Goal: Information Seeking & Learning: Learn about a topic

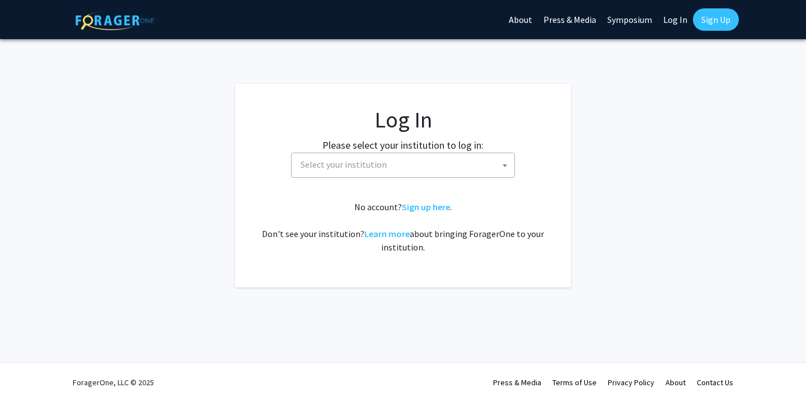
select select
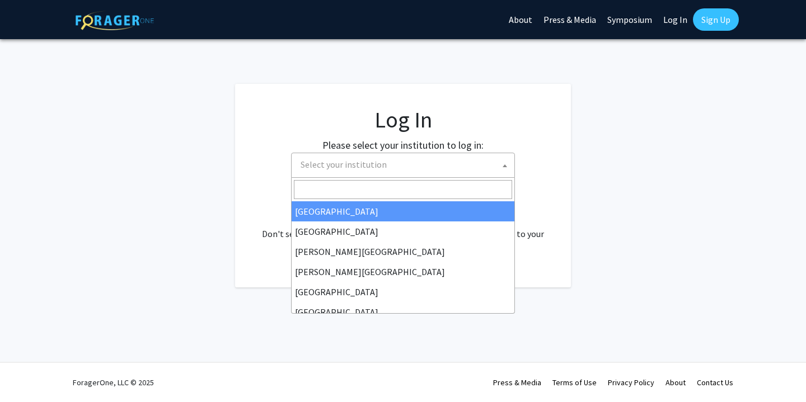
click at [380, 169] on span "Select your institution" at bounding box center [343, 164] width 86 height 11
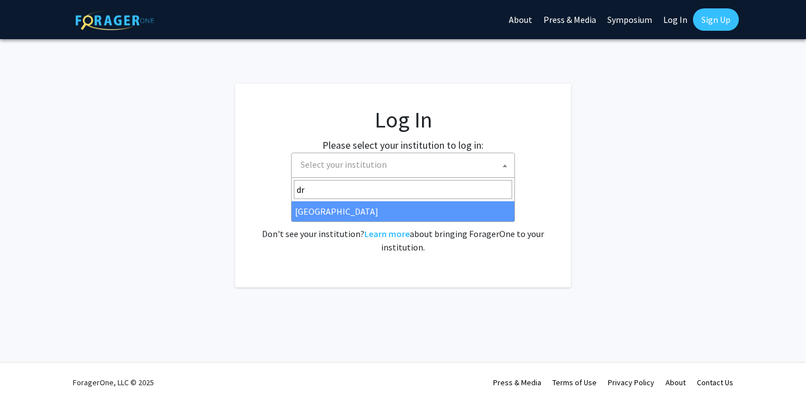
type input "dr"
select select "6"
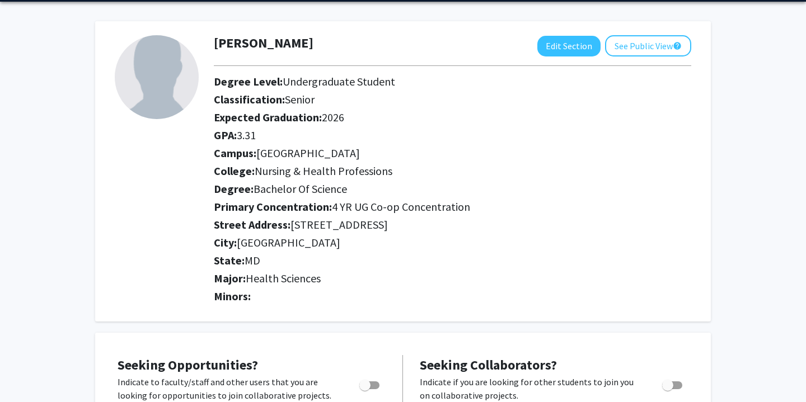
scroll to position [38, 0]
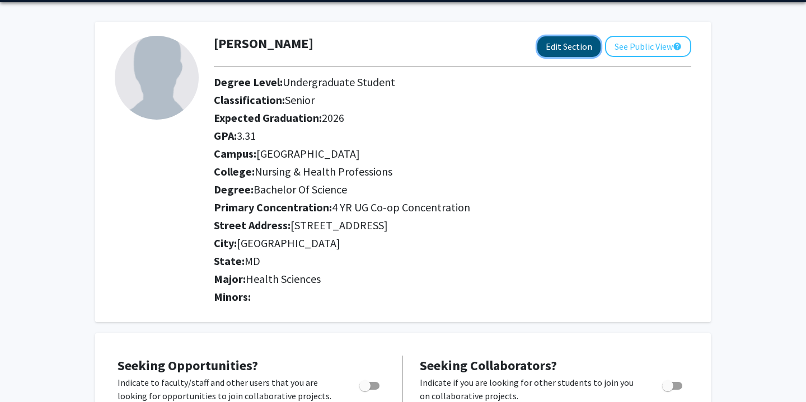
click at [548, 46] on button "Edit Section" at bounding box center [568, 46] width 63 height 21
select select "senior"
select select "2026"
select select "[GEOGRAPHIC_DATA]"
select select "Nursing & Health Professions"
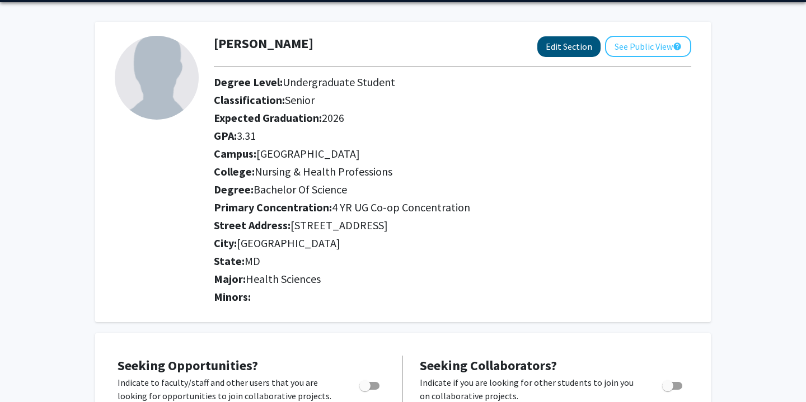
select select
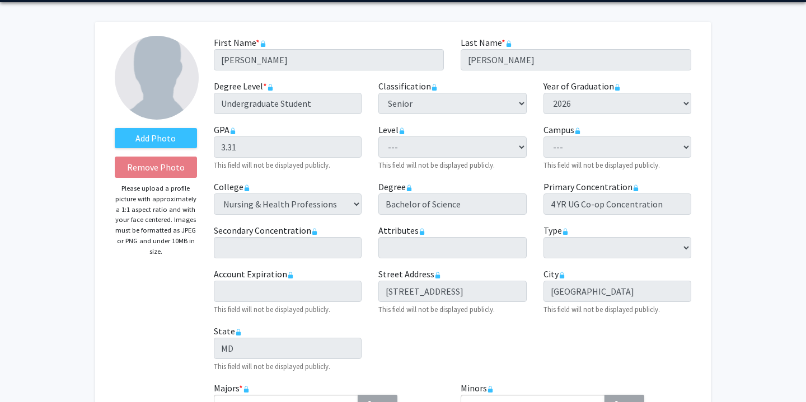
scroll to position [58, 0]
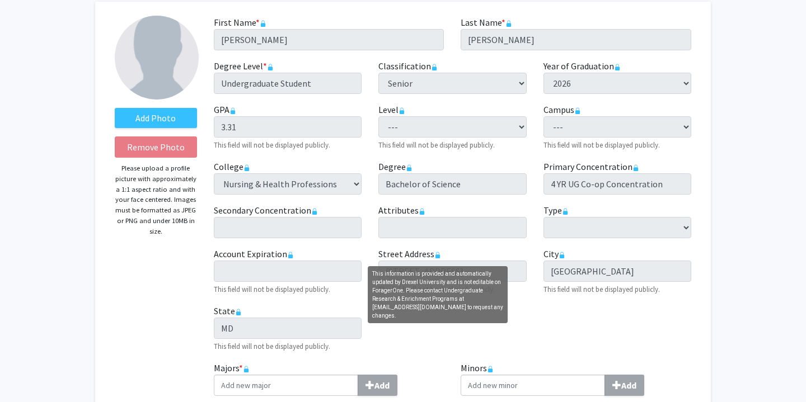
click at [439, 257] on rect "This information is provided and automatically updated by Drexel University and…" at bounding box center [437, 257] width 4 height 4
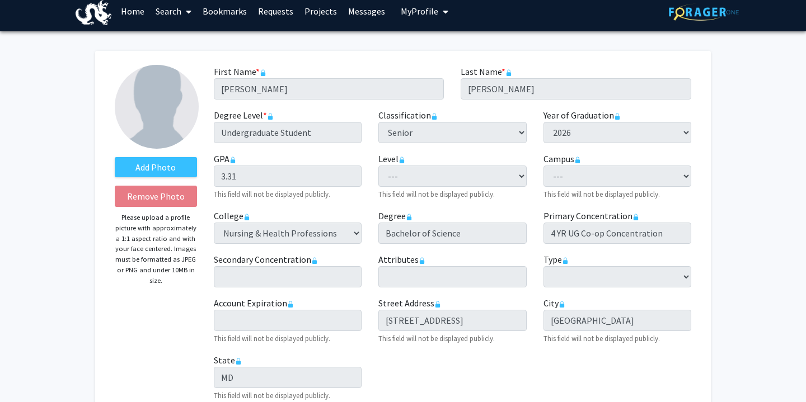
scroll to position [0, 0]
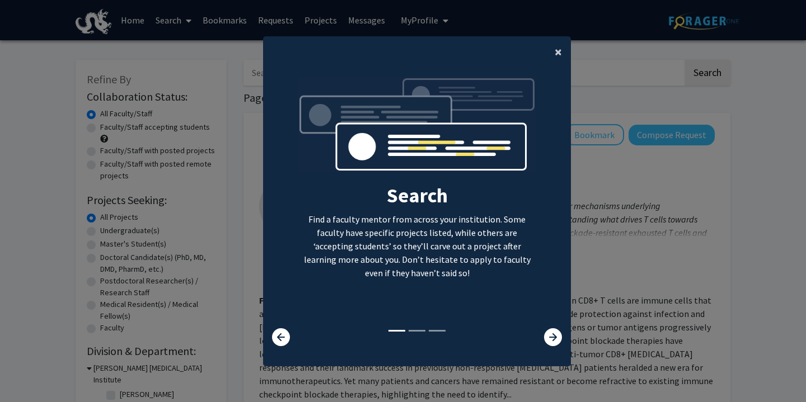
click at [557, 53] on span "×" at bounding box center [557, 51] width 7 height 17
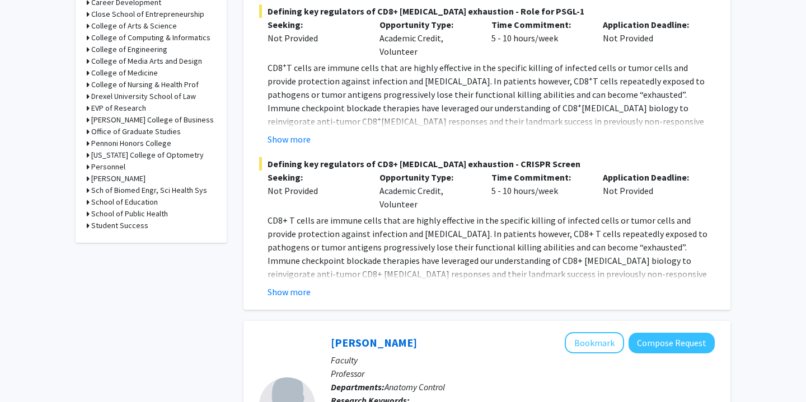
scroll to position [351, 0]
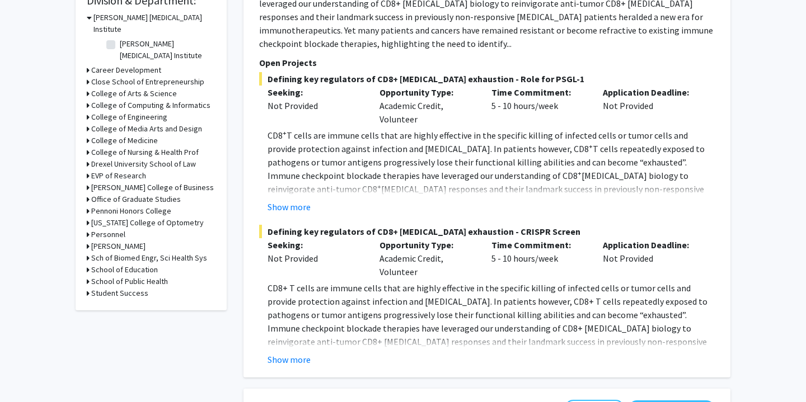
click at [141, 135] on h3 "College of Medicine" at bounding box center [124, 141] width 67 height 12
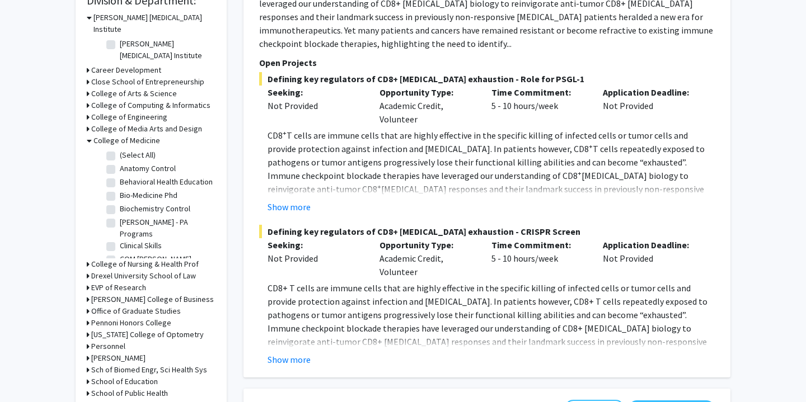
click at [144, 135] on h3 "College of Medicine" at bounding box center [126, 141] width 67 height 12
click at [159, 258] on h3 "College of Nursing & Health Prof" at bounding box center [144, 264] width 107 height 12
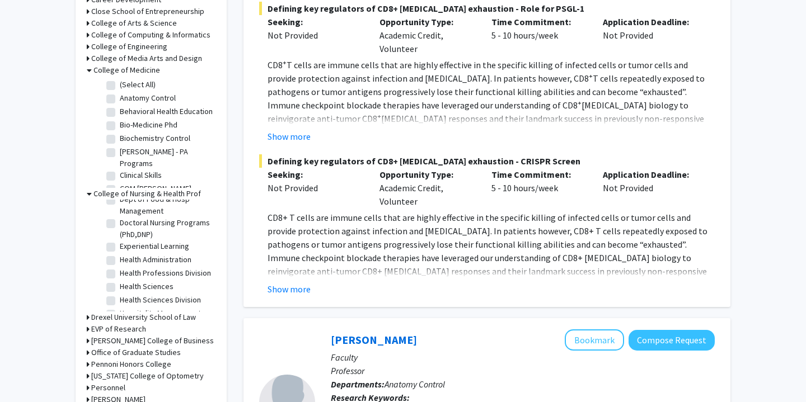
scroll to position [377, 0]
click at [120, 280] on label "Health Sciences" at bounding box center [147, 286] width 54 height 12
click at [120, 280] on input "Health Sciences" at bounding box center [123, 283] width 7 height 7
checkbox input "true"
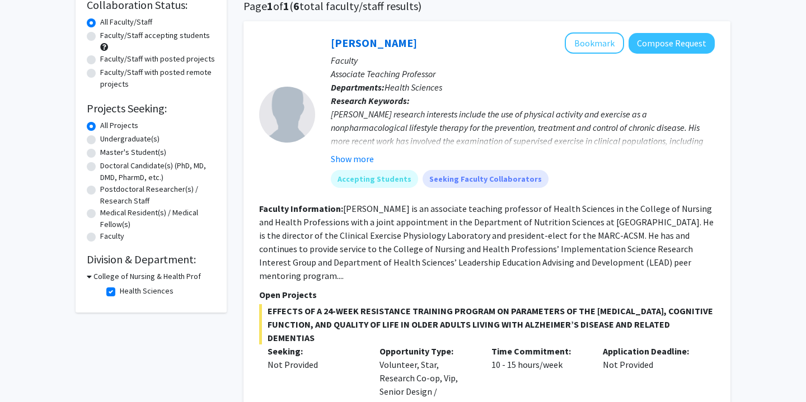
scroll to position [87, 0]
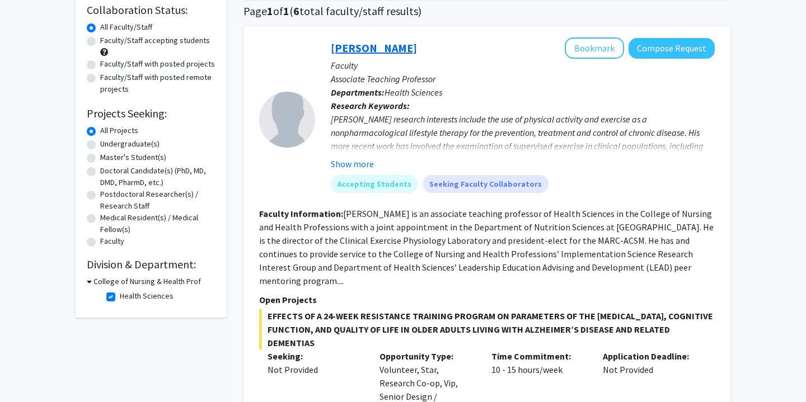
click at [359, 49] on link "[PERSON_NAME]" at bounding box center [374, 48] width 86 height 14
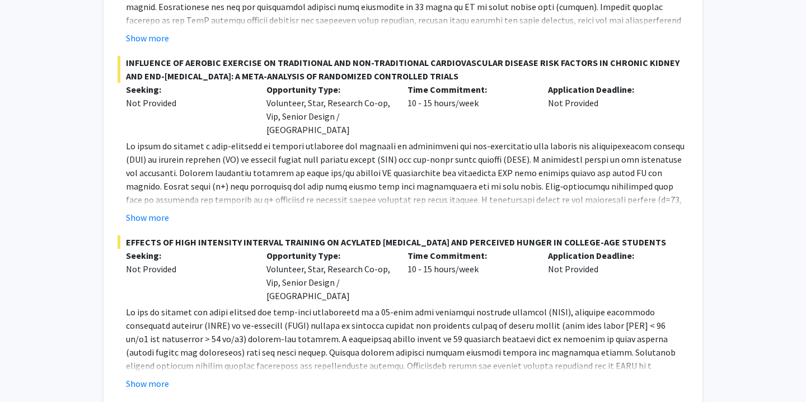
scroll to position [429, 0]
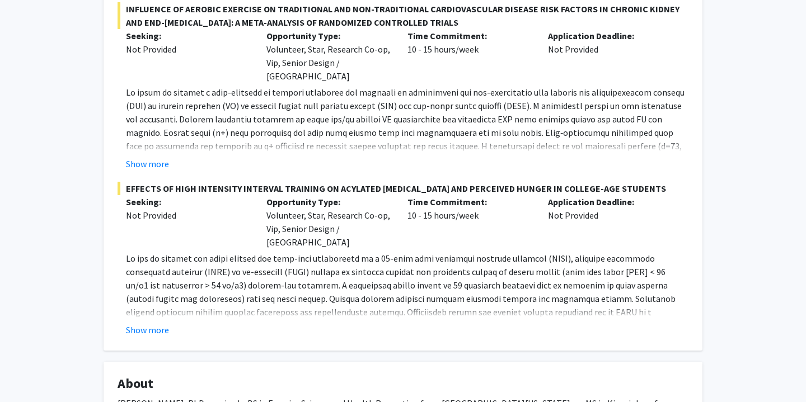
click at [656, 272] on p at bounding box center [407, 312] width 562 height 121
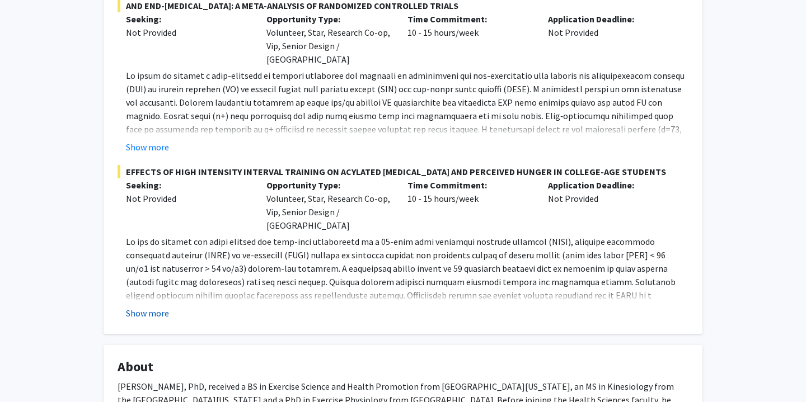
click at [158, 307] on button "Show more" at bounding box center [147, 313] width 43 height 13
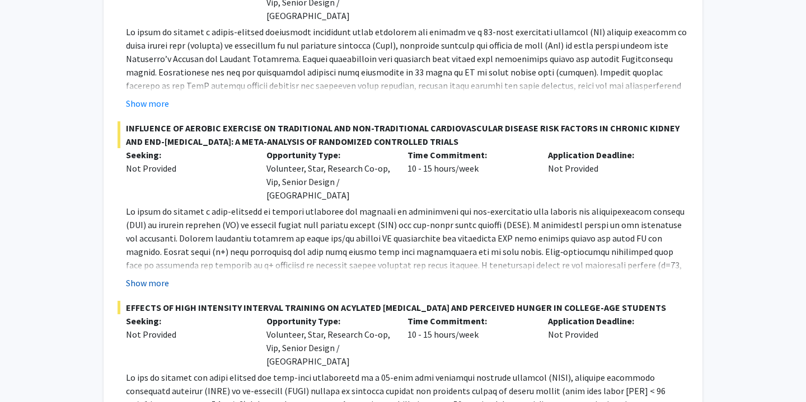
scroll to position [310, 0]
click at [165, 276] on button "Show more" at bounding box center [147, 282] width 43 height 13
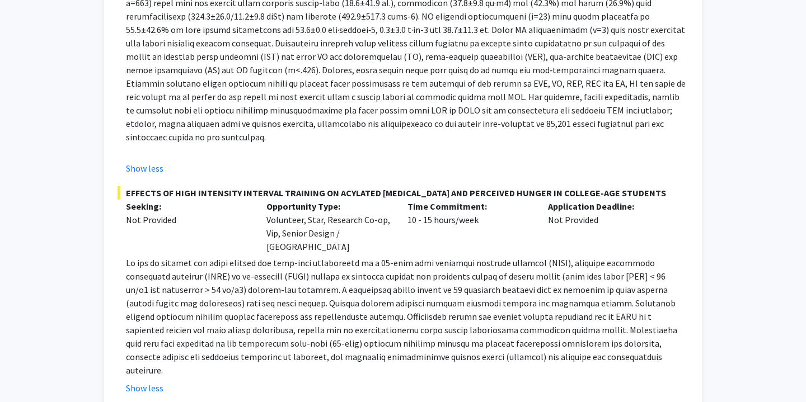
scroll to position [587, 0]
